Goal: Navigation & Orientation: Find specific page/section

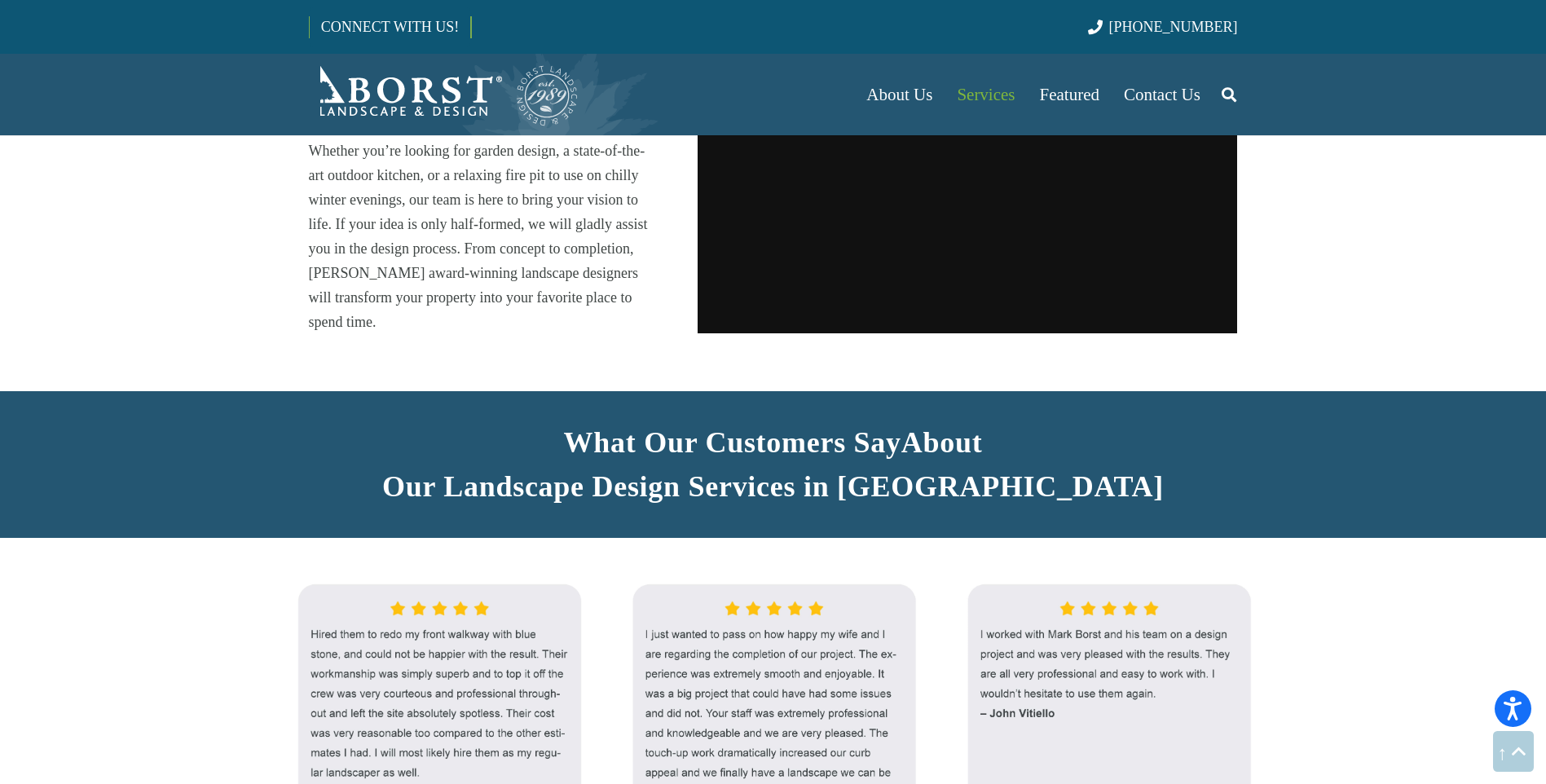
scroll to position [1304, 0]
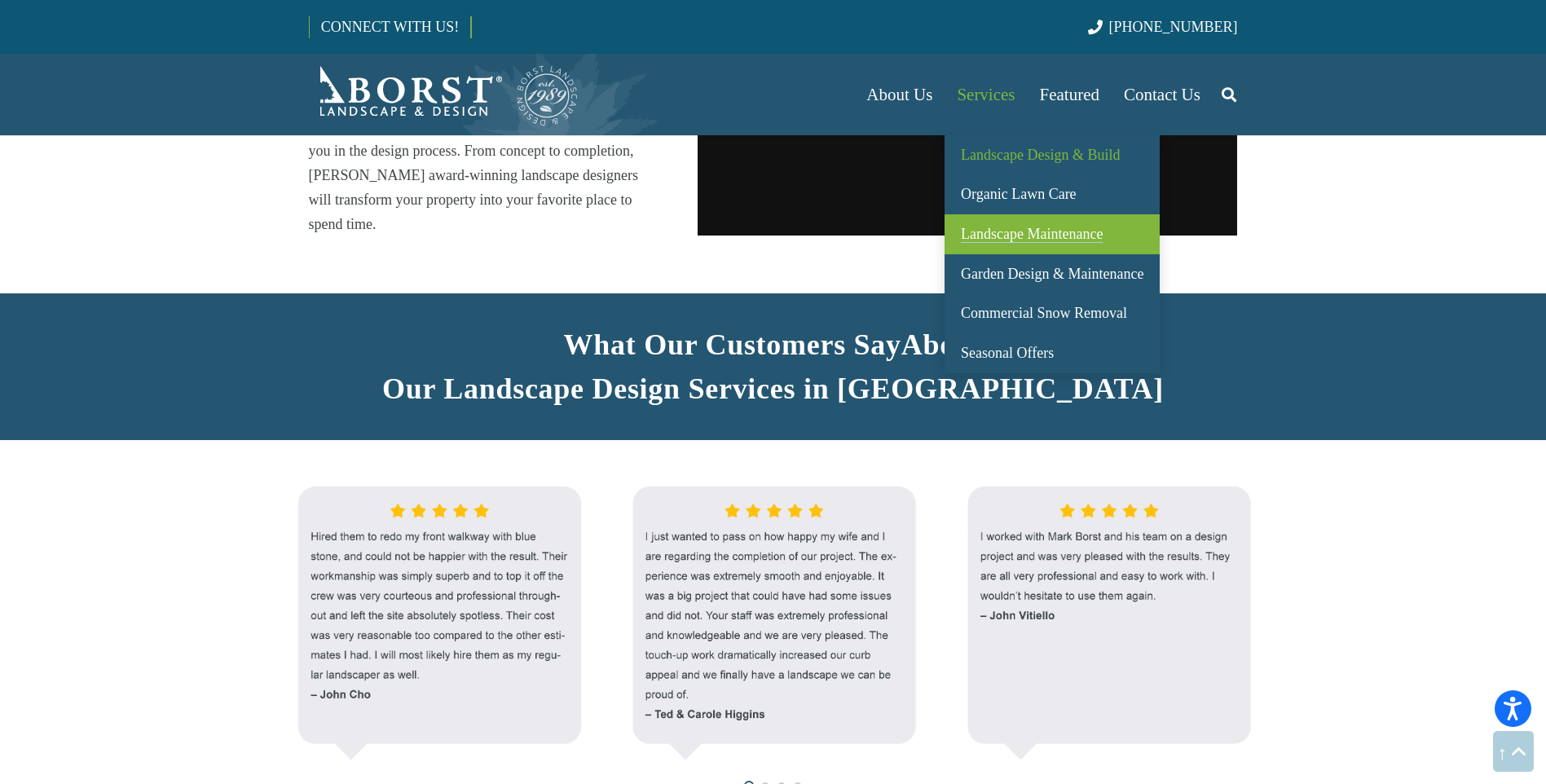
click at [989, 241] on span "Landscape Maintenance" at bounding box center [1032, 234] width 142 height 17
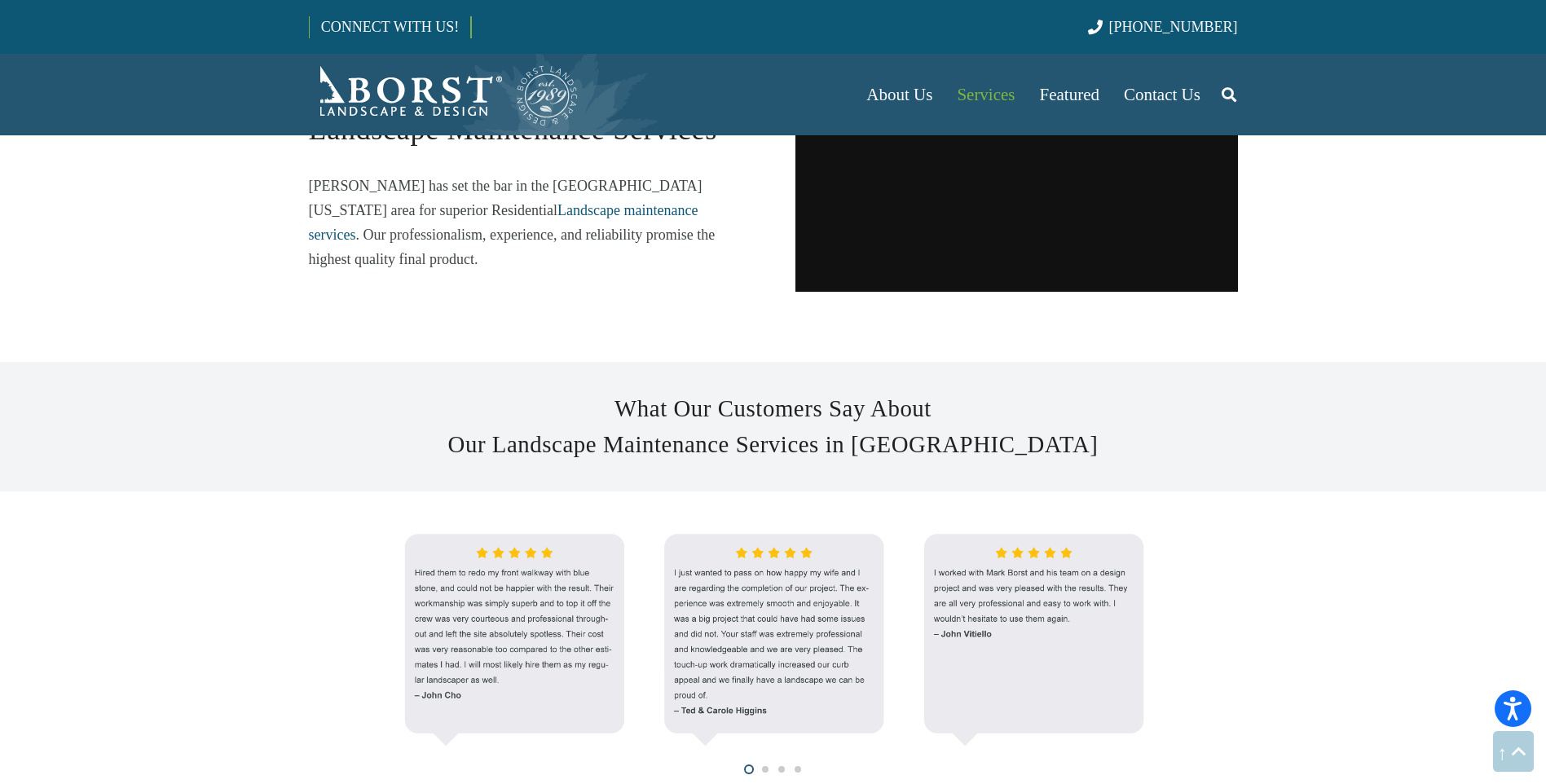
scroll to position [1304, 0]
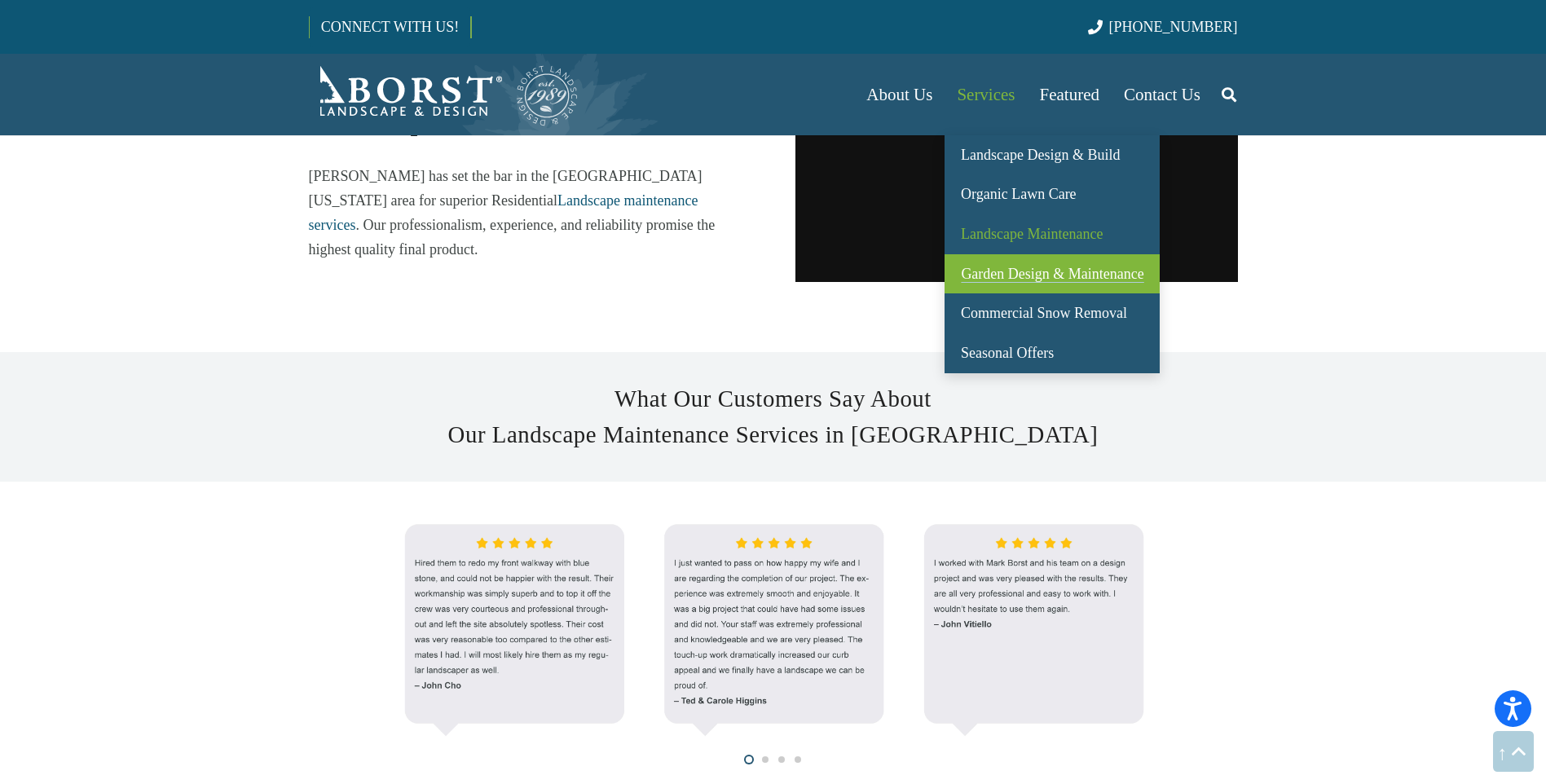
click at [988, 269] on span "Garden Design & Maintenance" at bounding box center [1052, 274] width 183 height 17
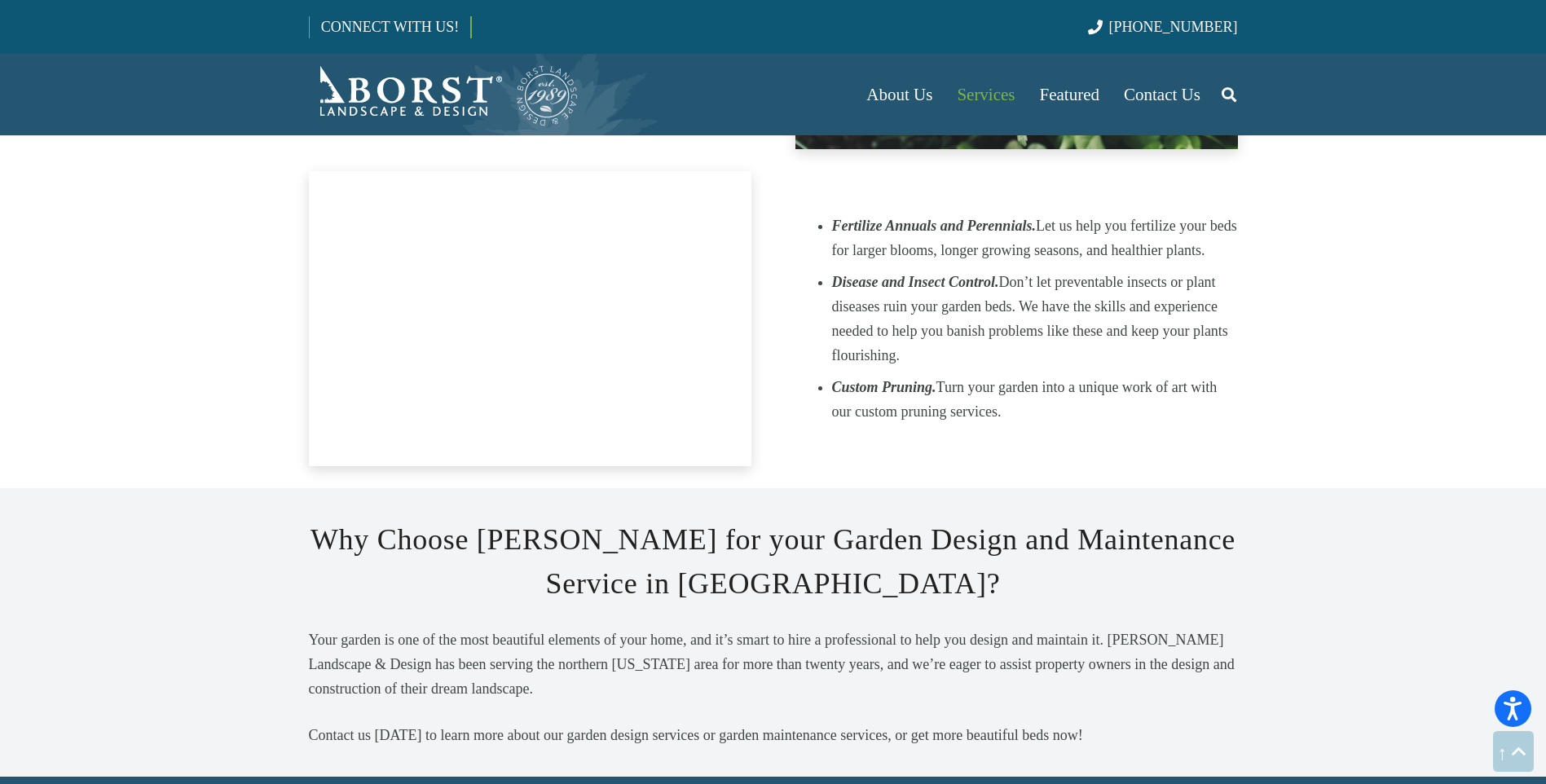
scroll to position [2689, 0]
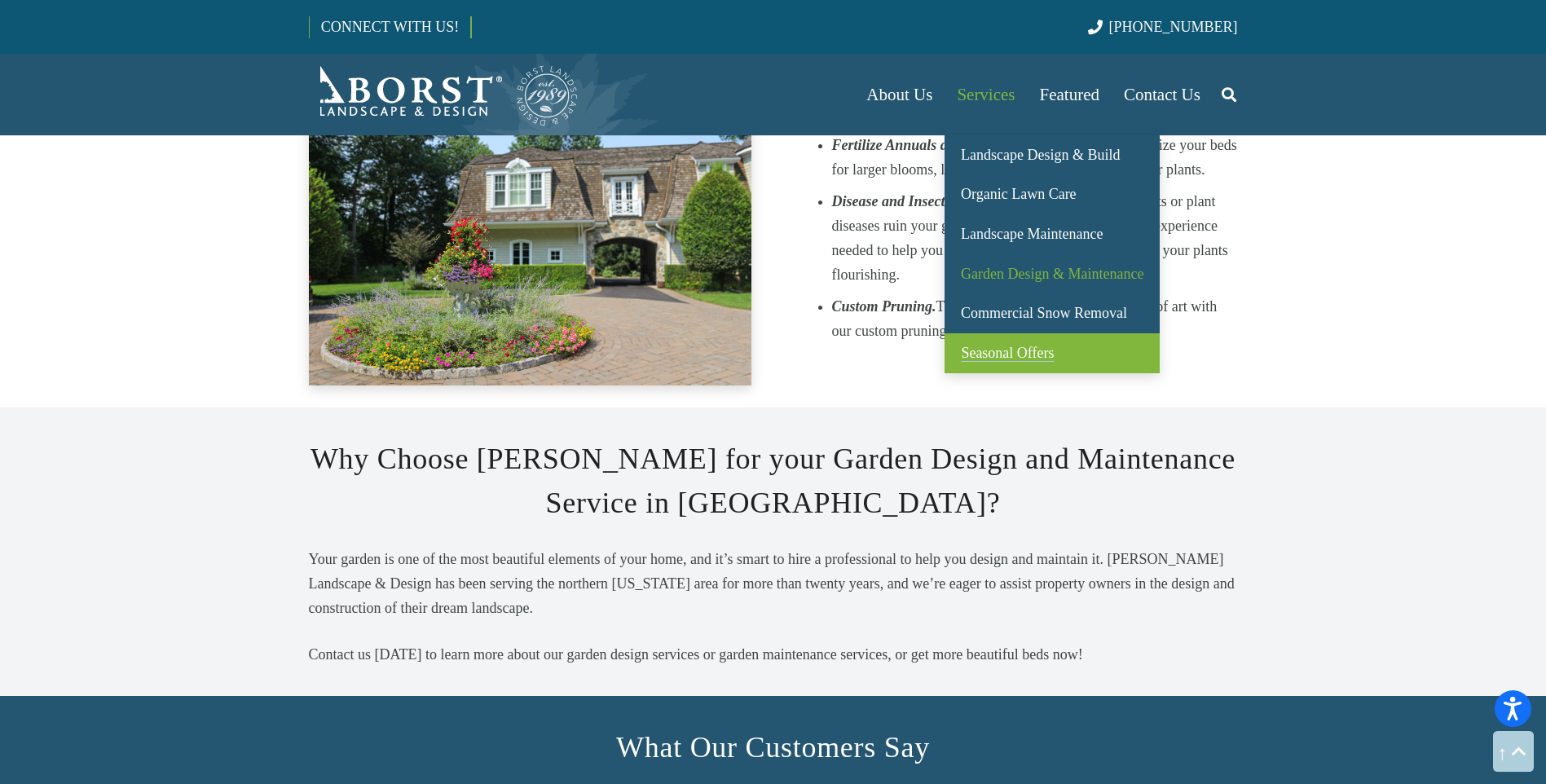
click at [1050, 350] on span "Seasonal Offers" at bounding box center [1007, 353] width 93 height 17
